Goal: Obtain resource: Obtain resource

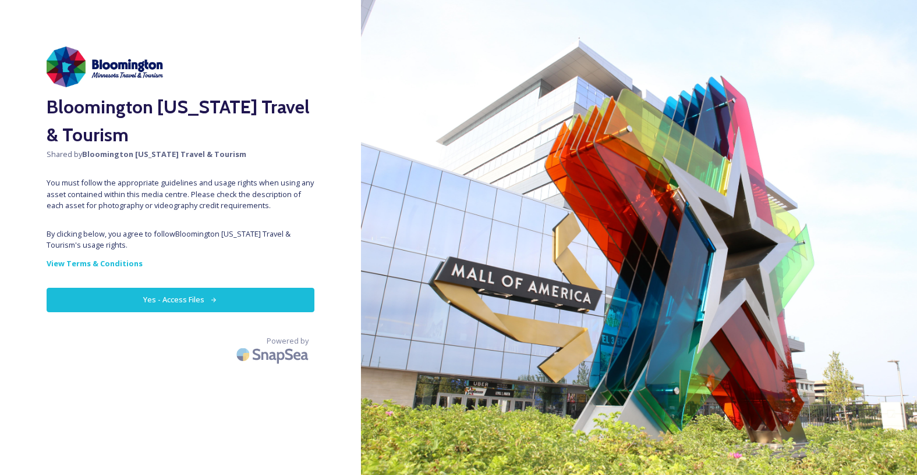
click at [189, 293] on button "Yes - Access Files" at bounding box center [181, 300] width 268 height 24
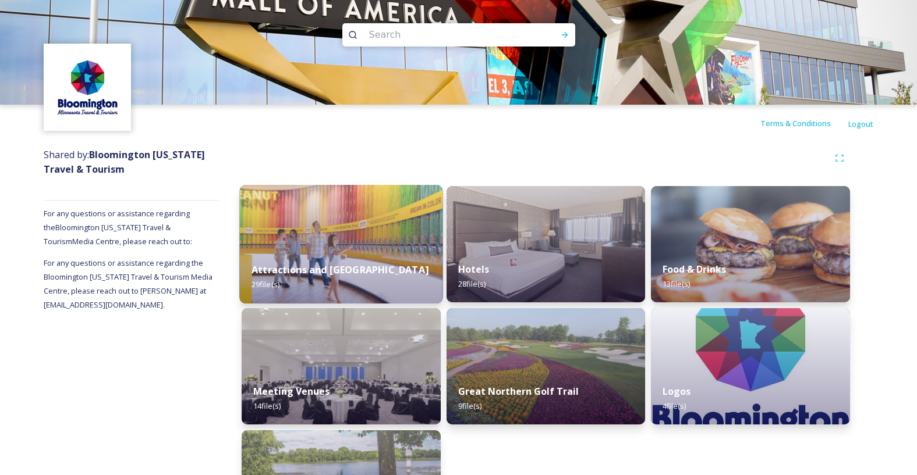
click at [315, 251] on div "Attractions and [GEOGRAPHIC_DATA] 29 file(s)" at bounding box center [341, 277] width 203 height 53
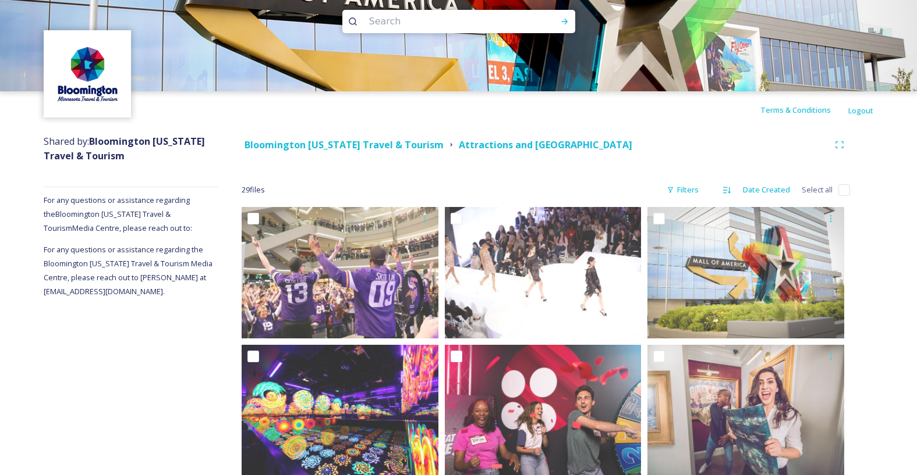
scroll to position [1, 0]
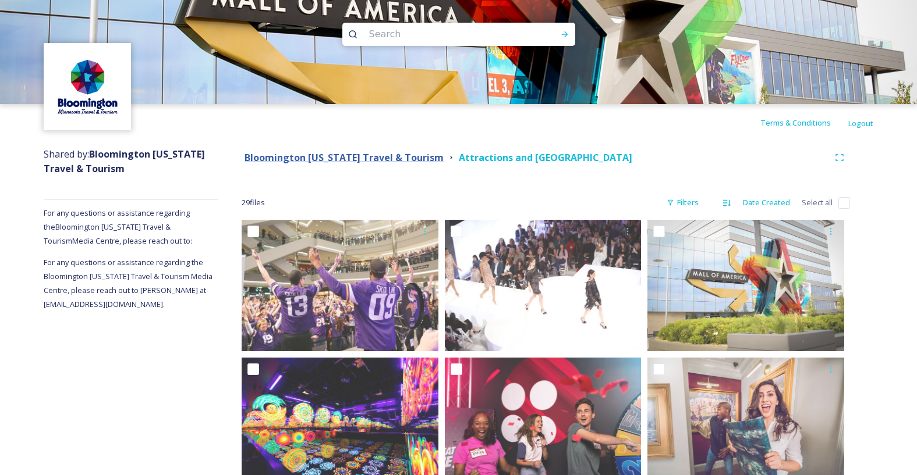
click at [417, 162] on strong "Bloomington [US_STATE] Travel & Tourism" at bounding box center [343, 157] width 199 height 13
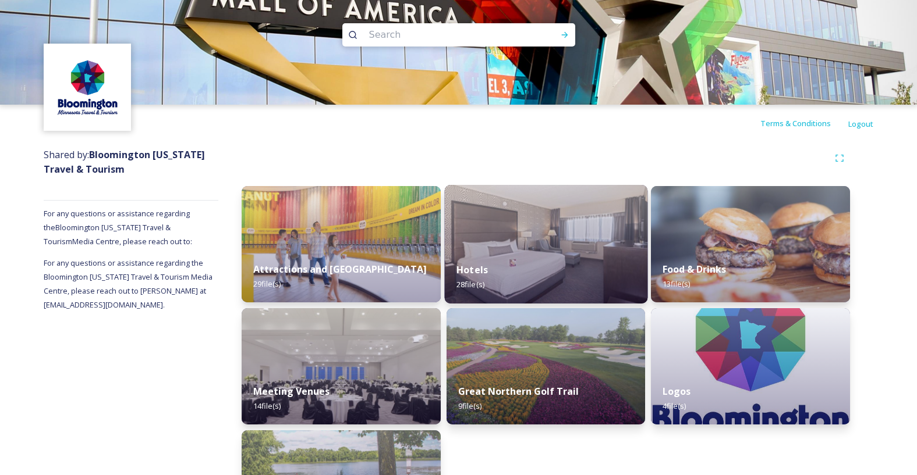
click at [537, 251] on div "Hotels 28 file(s)" at bounding box center [545, 277] width 203 height 53
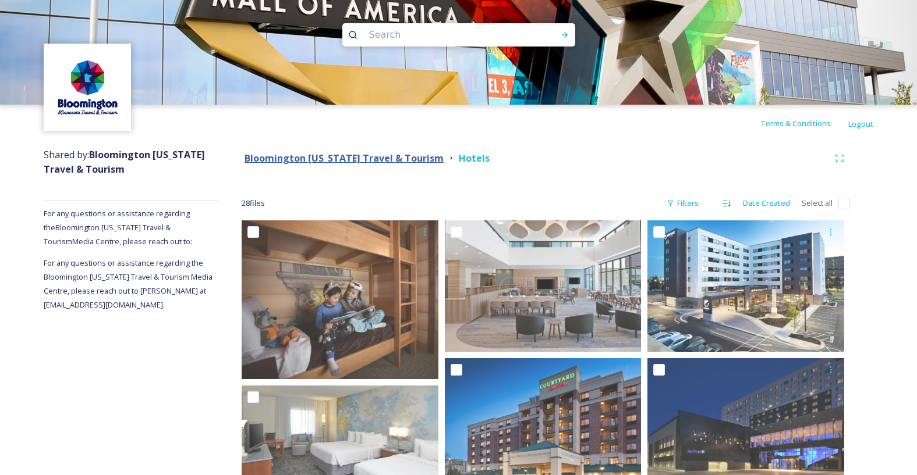
click at [357, 159] on strong "Bloomington [US_STATE] Travel & Tourism" at bounding box center [343, 158] width 199 height 13
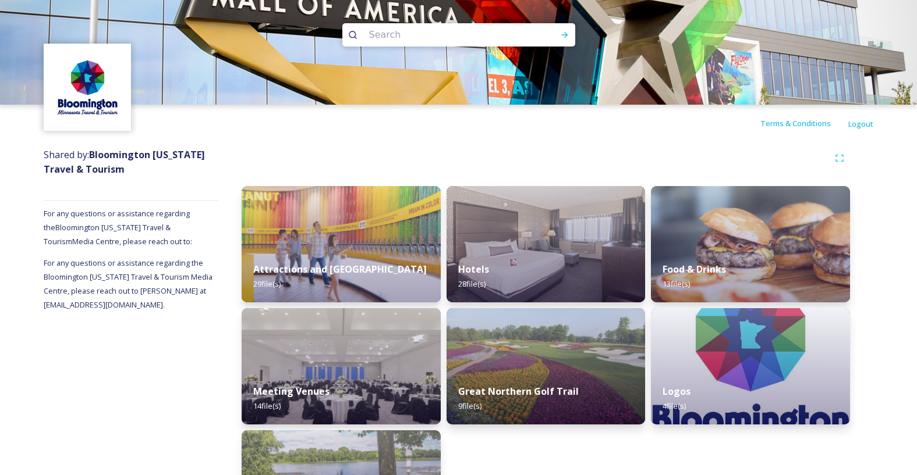
click at [707, 227] on img at bounding box center [750, 244] width 199 height 116
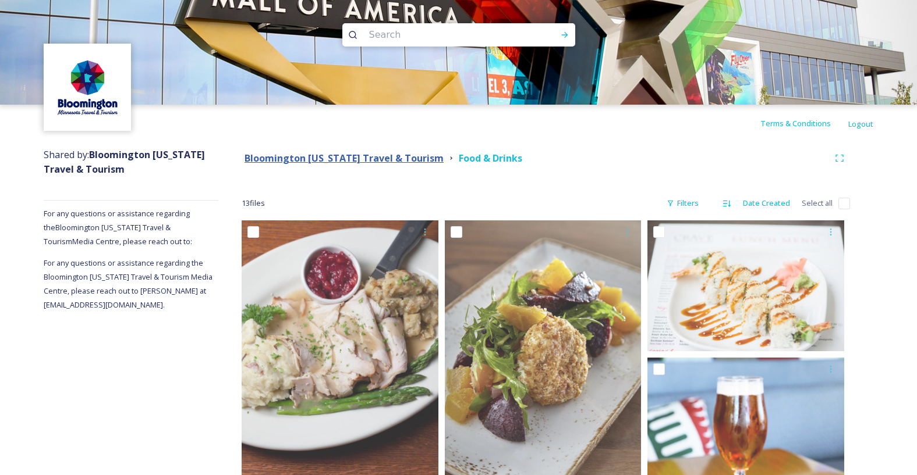
click at [419, 163] on strong "Bloomington [US_STATE] Travel & Tourism" at bounding box center [343, 158] width 199 height 13
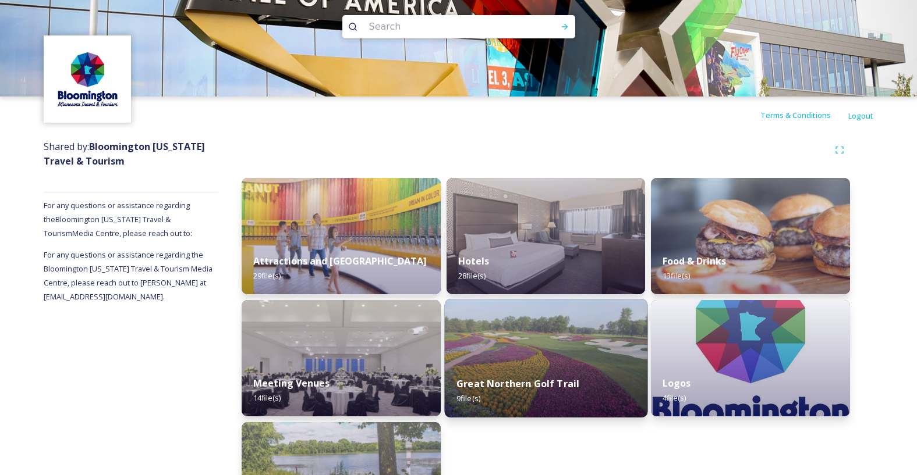
scroll to position [83, 0]
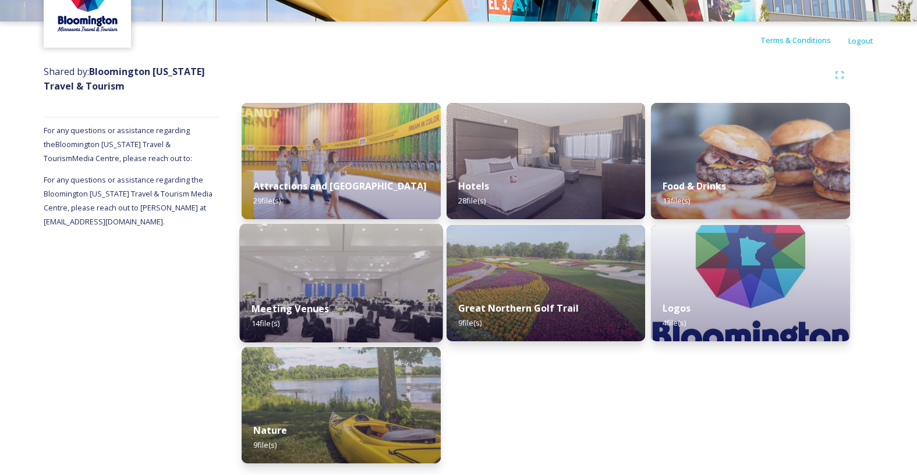
click at [337, 274] on img at bounding box center [341, 283] width 203 height 119
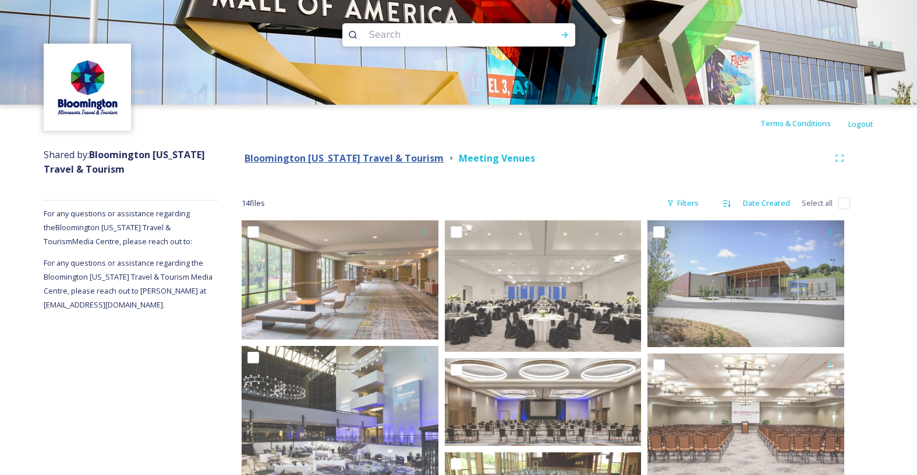
click at [353, 158] on strong "Bloomington [US_STATE] Travel & Tourism" at bounding box center [343, 158] width 199 height 13
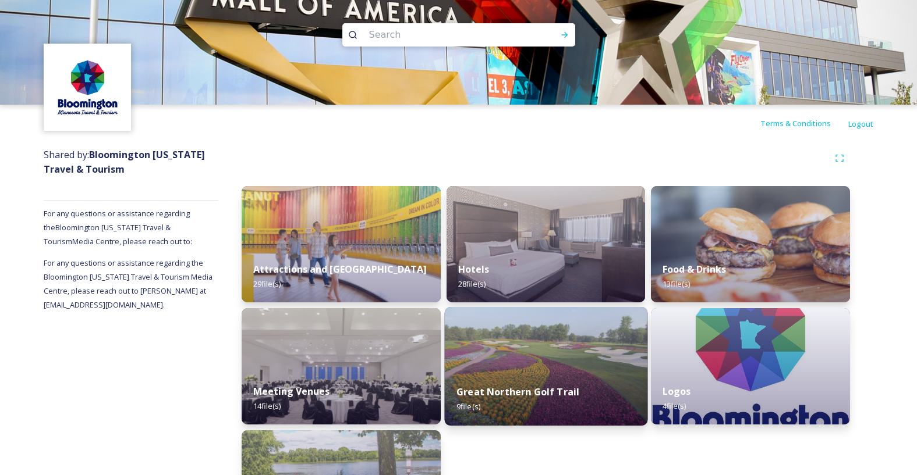
scroll to position [83, 0]
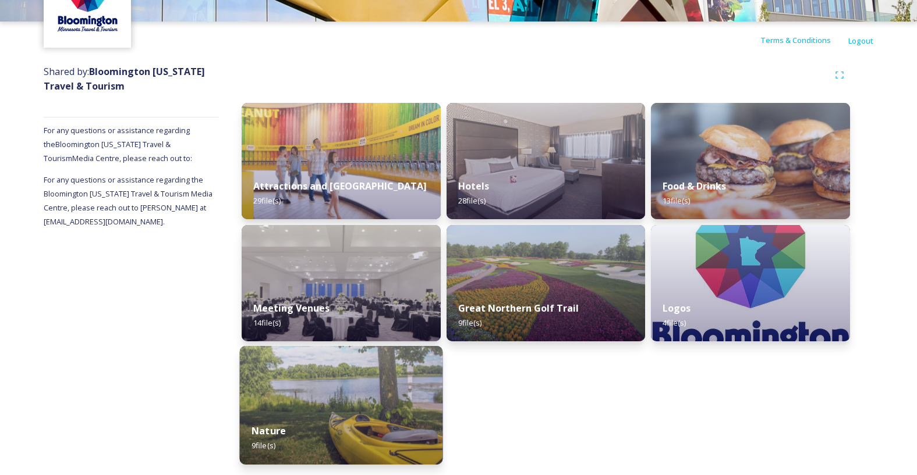
click at [385, 397] on img at bounding box center [341, 405] width 203 height 119
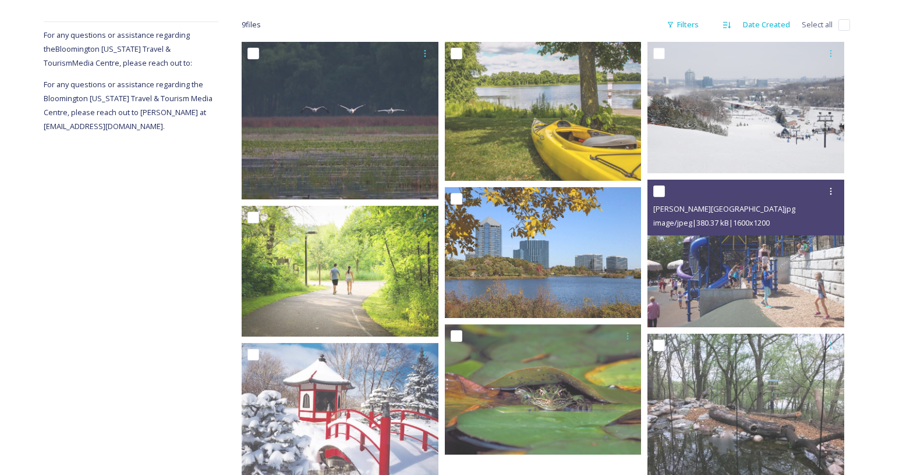
scroll to position [210, 0]
